Goal: Navigation & Orientation: Find specific page/section

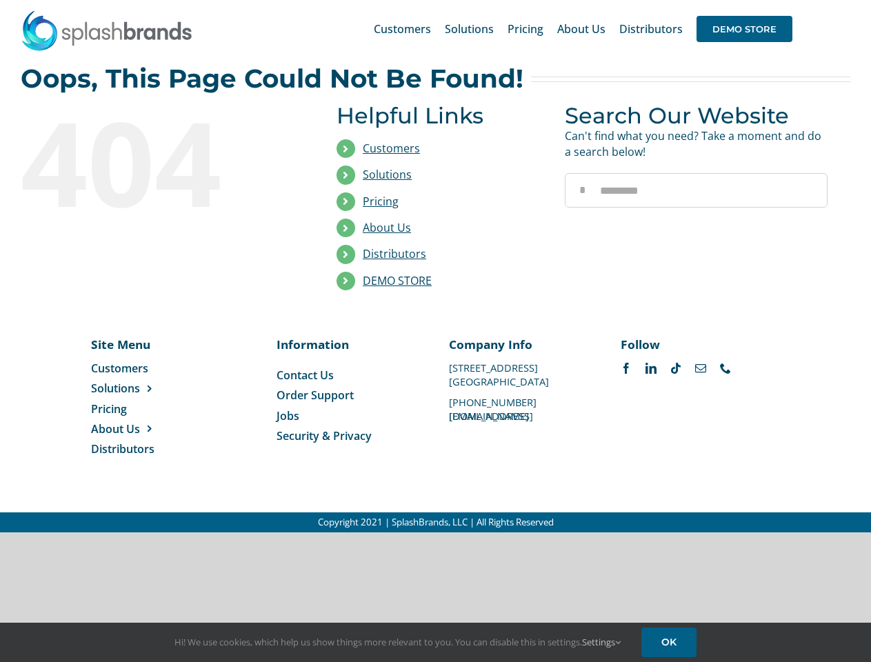
click at [435, 266] on li "Distributors" at bounding box center [441, 254] width 208 height 26
click at [787, 0] on div "Search for: * Customers Solutions Stores New Hire Kits Manufacturing Store Mark…" at bounding box center [436, 29] width 830 height 58
click at [744, 29] on span "DEMO STORE" at bounding box center [745, 29] width 96 height 26
click at [397, 281] on link "DEMO STORE" at bounding box center [397, 280] width 69 height 15
click at [137, 388] on span "Solutions" at bounding box center [115, 388] width 49 height 15
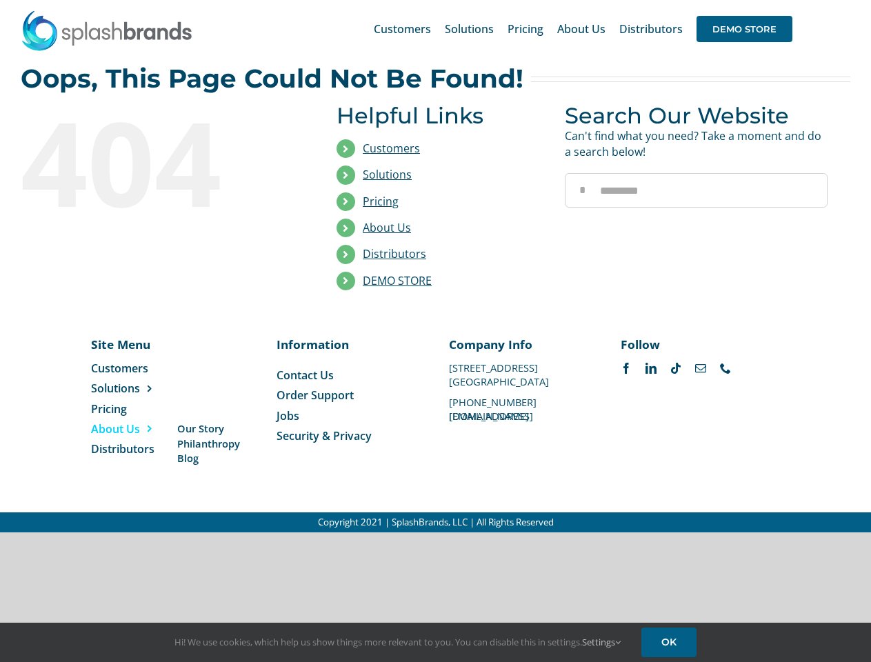
click at [137, 429] on span "About Us" at bounding box center [115, 428] width 49 height 15
click at [602, 642] on link "Settings" at bounding box center [601, 642] width 39 height 12
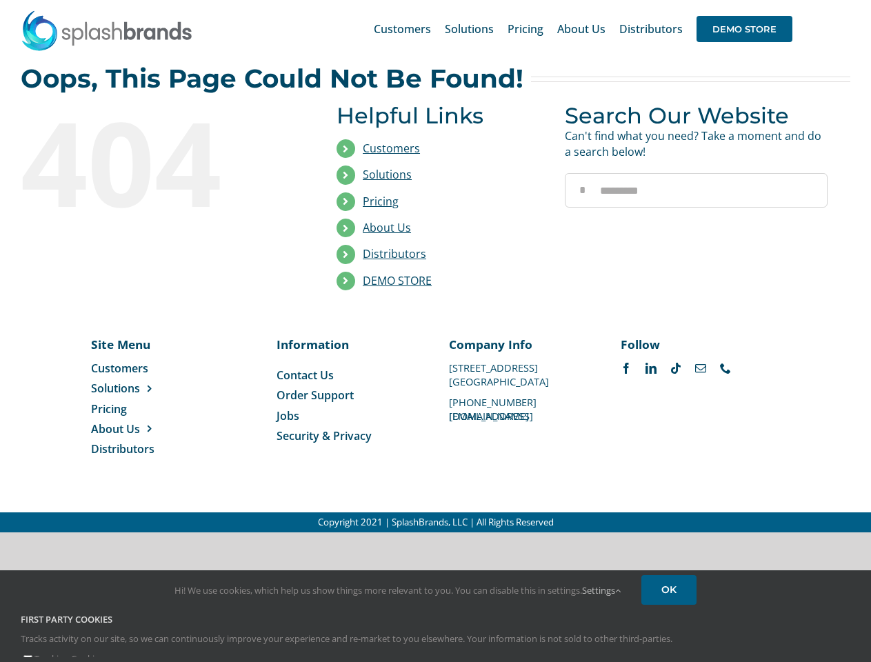
click at [671, 642] on div "First Party Cookies Tracks activity on our site, so we can continuously improve…" at bounding box center [435, 639] width 851 height 53
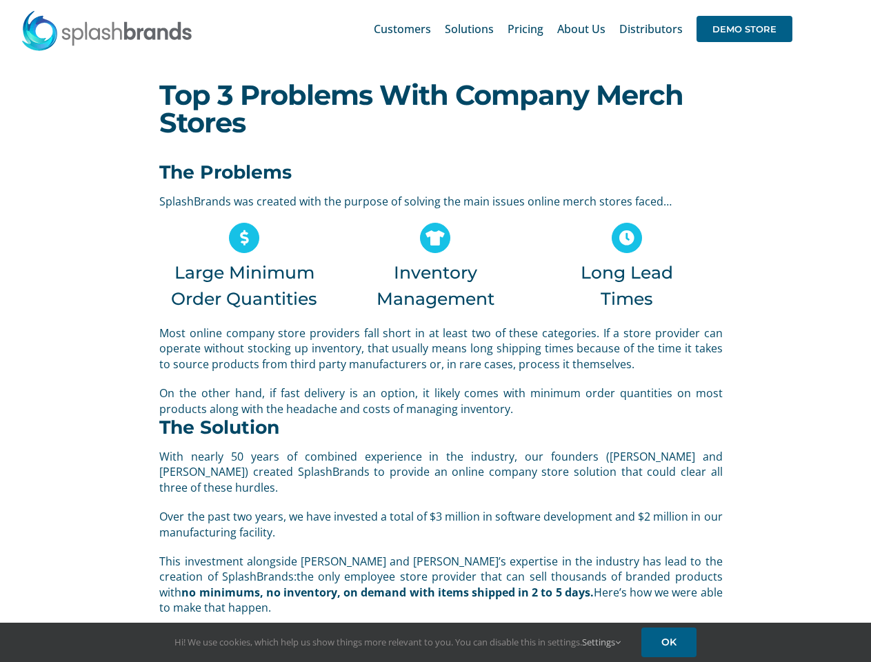
click at [435, 331] on span "Most online company store providers fall short in at least two of these categor…" at bounding box center [440, 349] width 563 height 46
click at [787, 0] on div "Search for: * Customers Solutions Stores New Hire Kits Manufacturing Store Mark…" at bounding box center [436, 29] width 830 height 58
click at [744, 29] on span "DEMO STORE" at bounding box center [745, 29] width 96 height 26
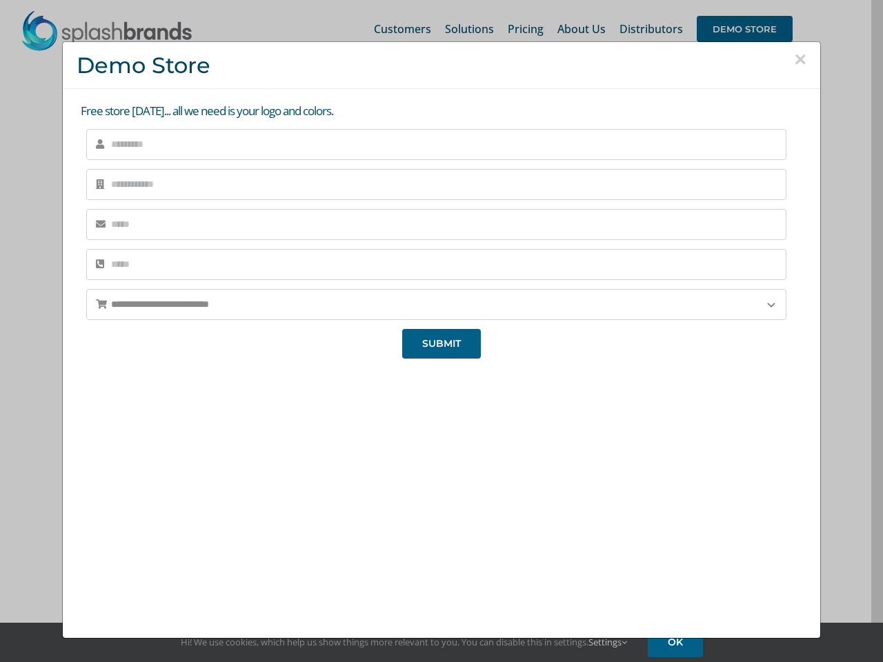
click at [602, 642] on div "**********" at bounding box center [441, 331] width 883 height 662
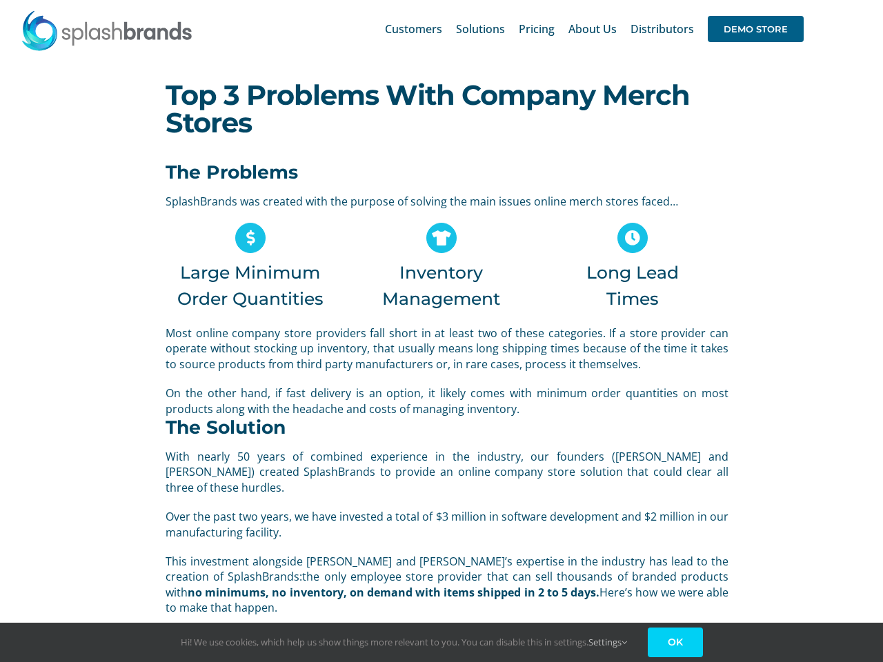
click at [671, 642] on link "OK" at bounding box center [675, 643] width 55 height 30
